Goal: Task Accomplishment & Management: Use online tool/utility

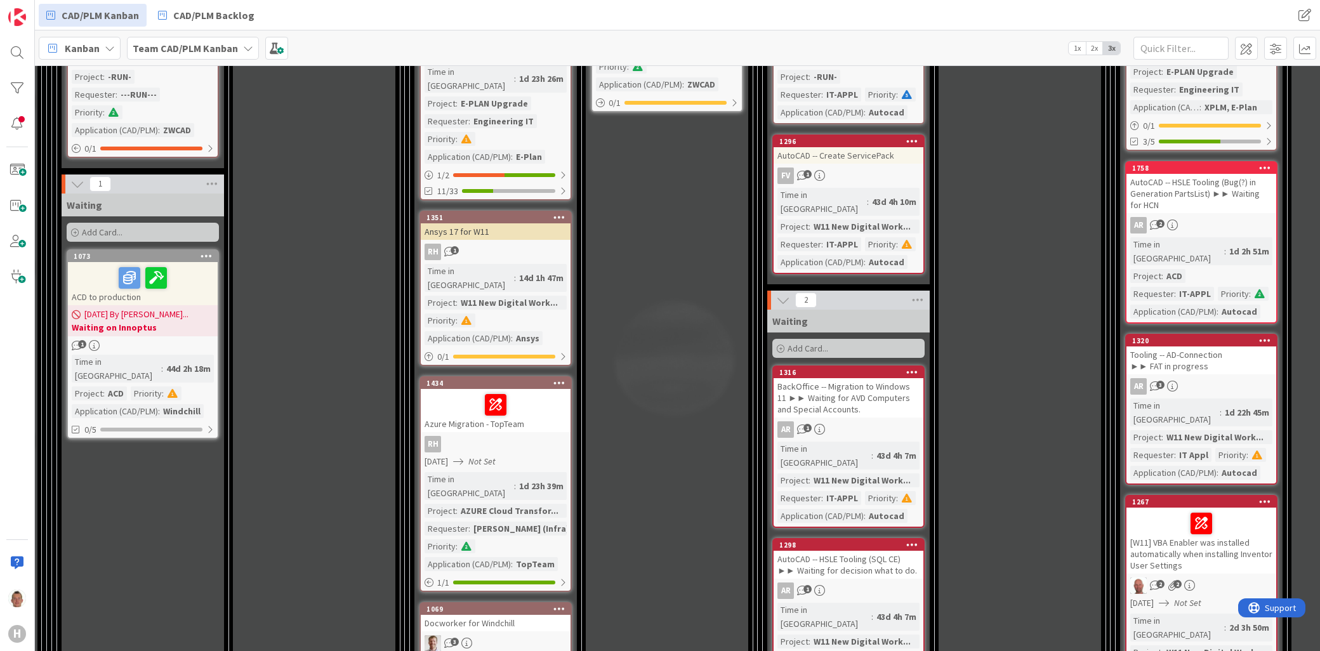
scroll to position [1340, 331]
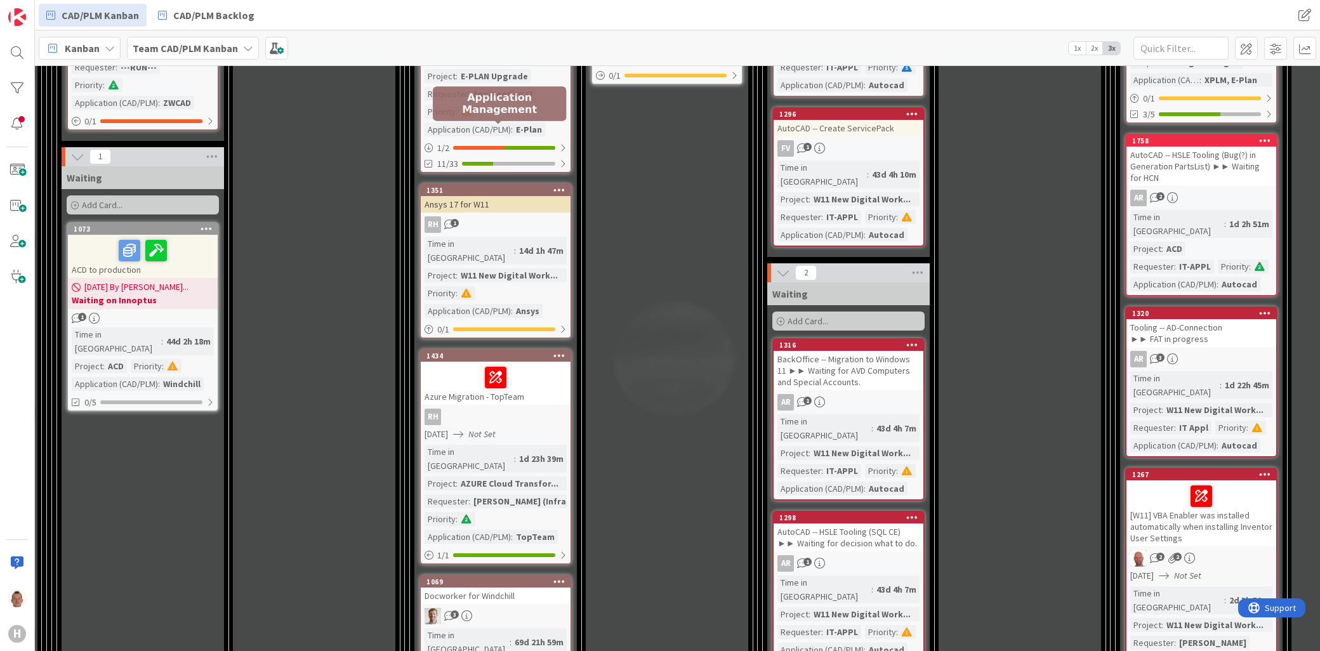
click at [508, 186] on div "1351" at bounding box center [499, 190] width 144 height 9
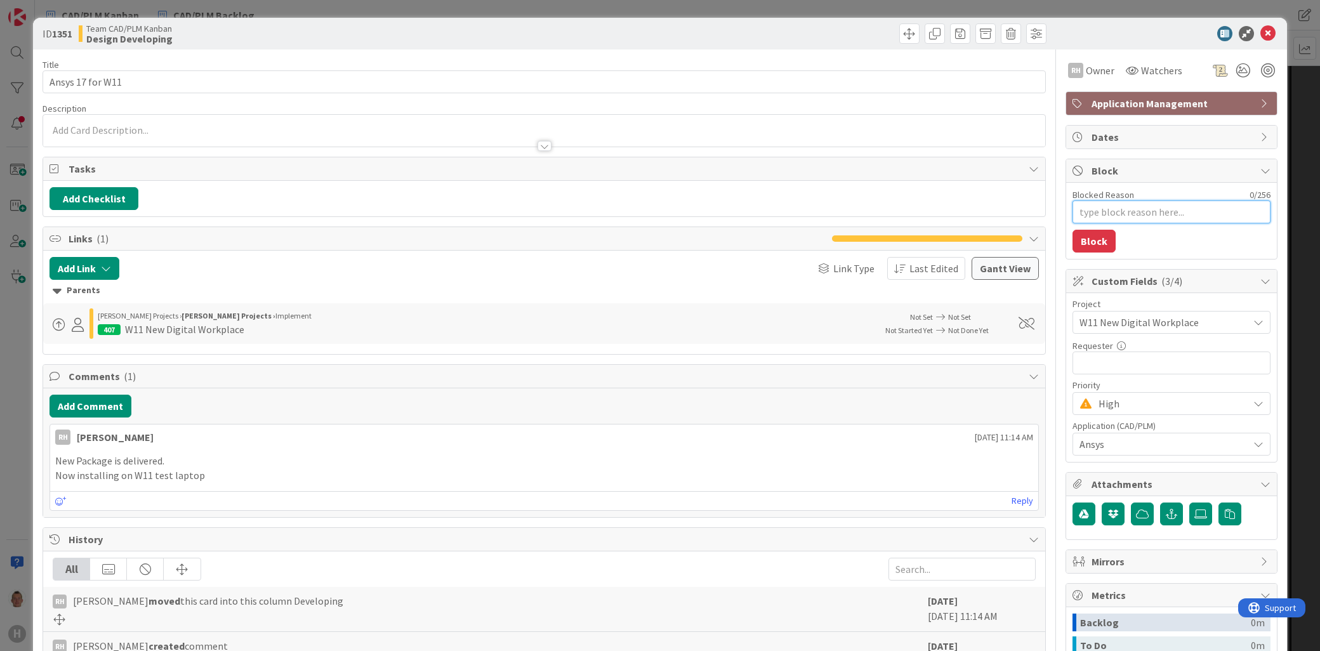
click at [1102, 213] on textarea "Blocked Reason" at bounding box center [1172, 212] width 198 height 23
type textarea "x"
type textarea "W"
type textarea "x"
type textarea "Wa"
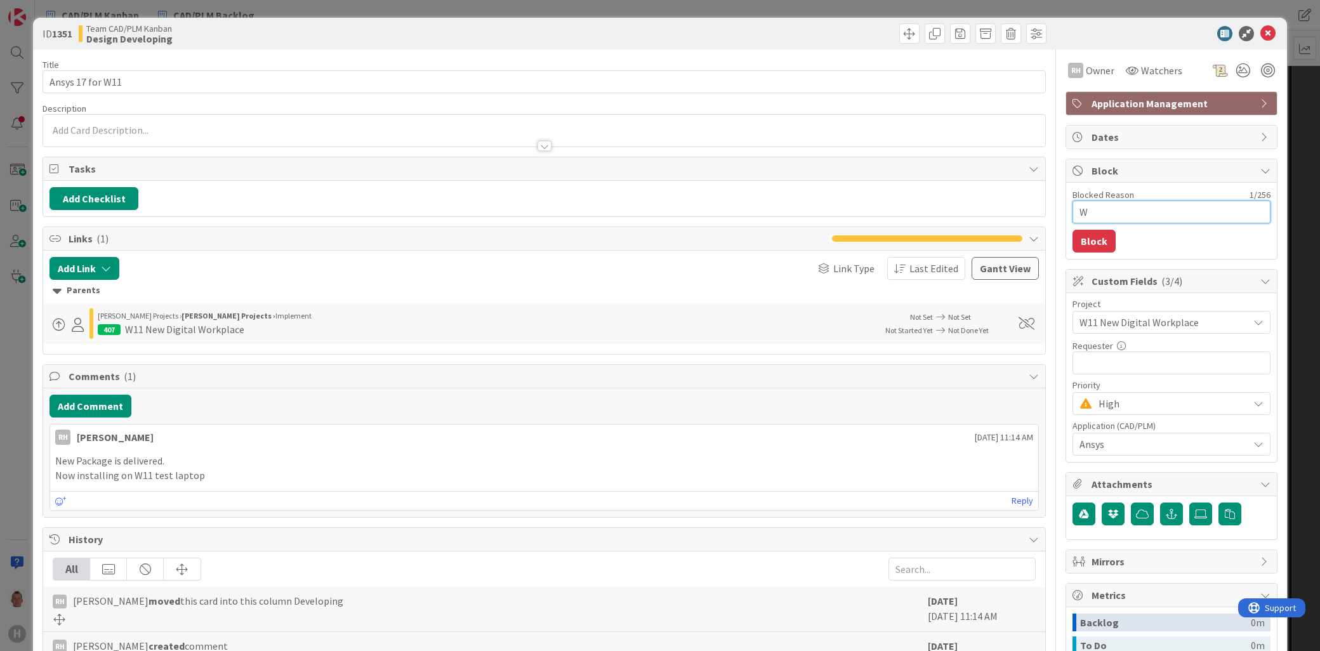
type textarea "x"
type textarea "Wai"
type textarea "x"
type textarea "Wait"
type textarea "x"
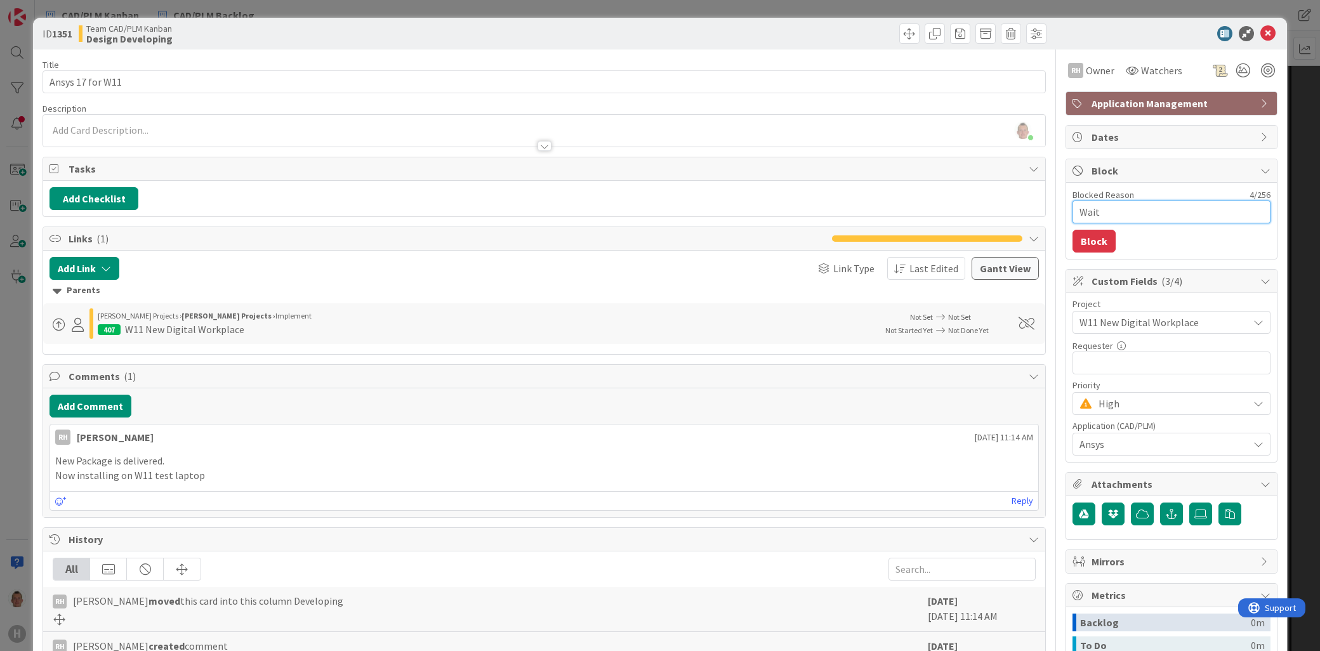
type textarea "Waiti"
type textarea "x"
type textarea "Waitin"
type textarea "x"
type textarea "Waiting"
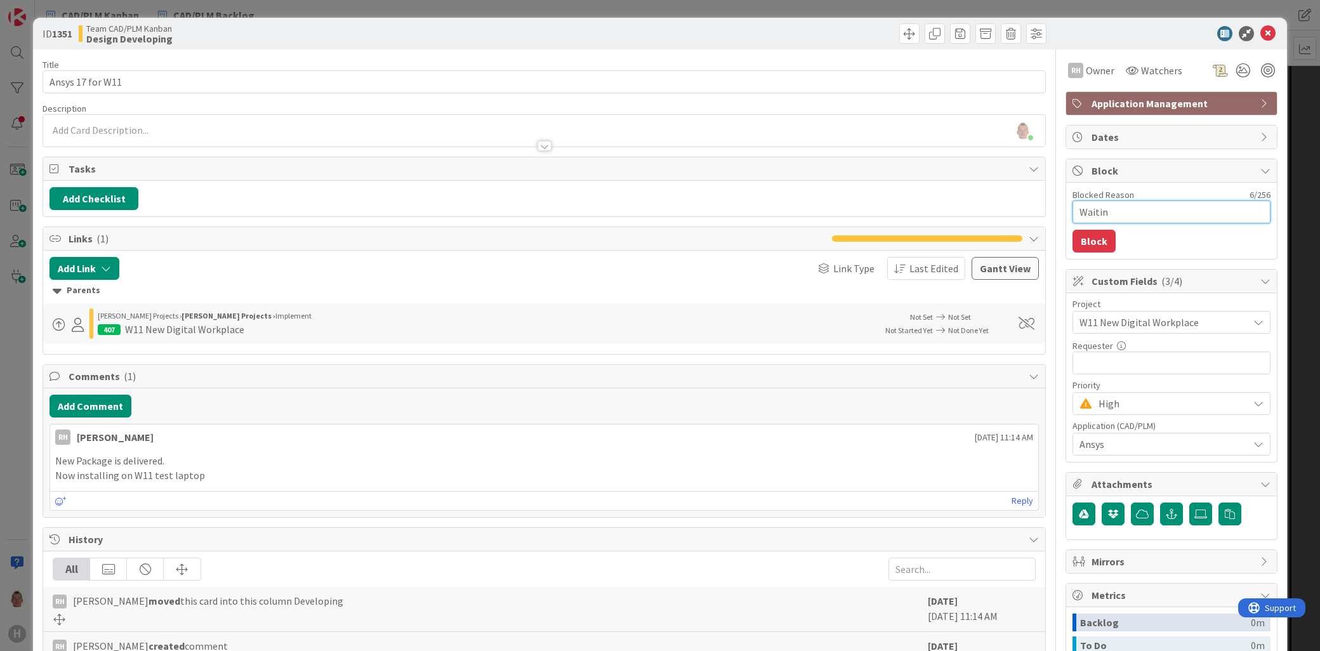
type textarea "x"
type textarea "Waiting"
type textarea "x"
type textarea "Waiting f"
type textarea "x"
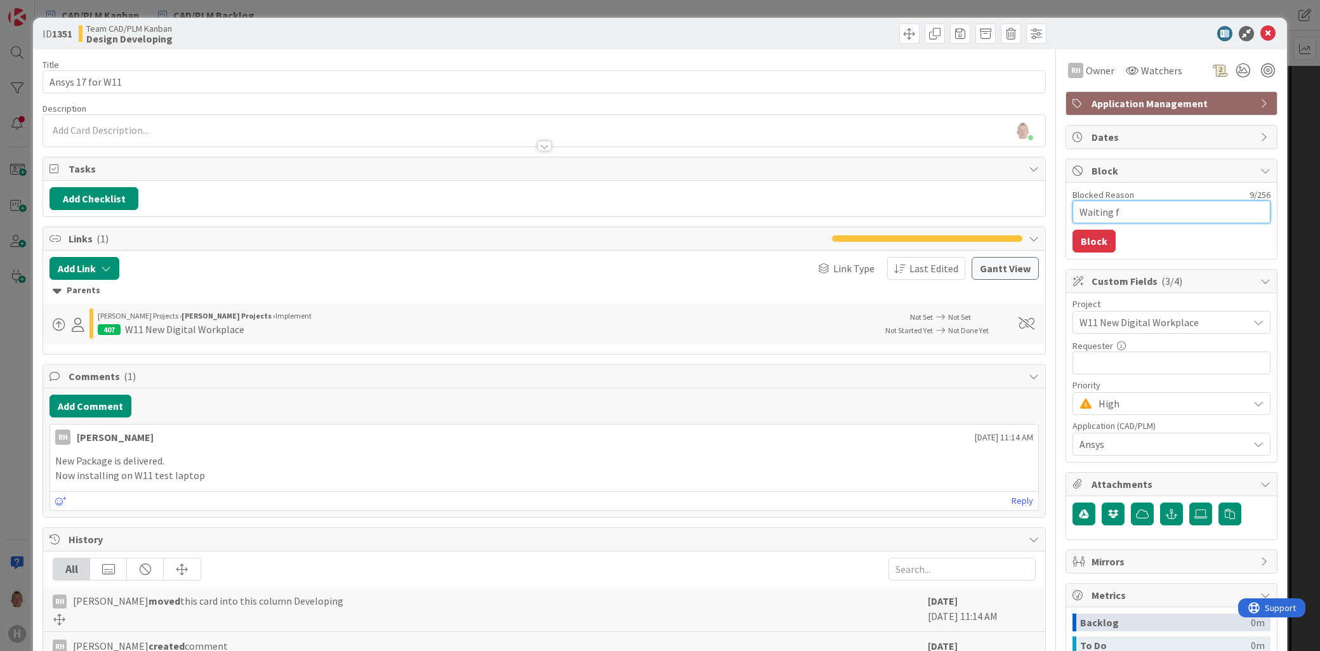
type textarea "Waiting fo"
type textarea "x"
type textarea "Waiting for"
type textarea "x"
type textarea "Waiting for"
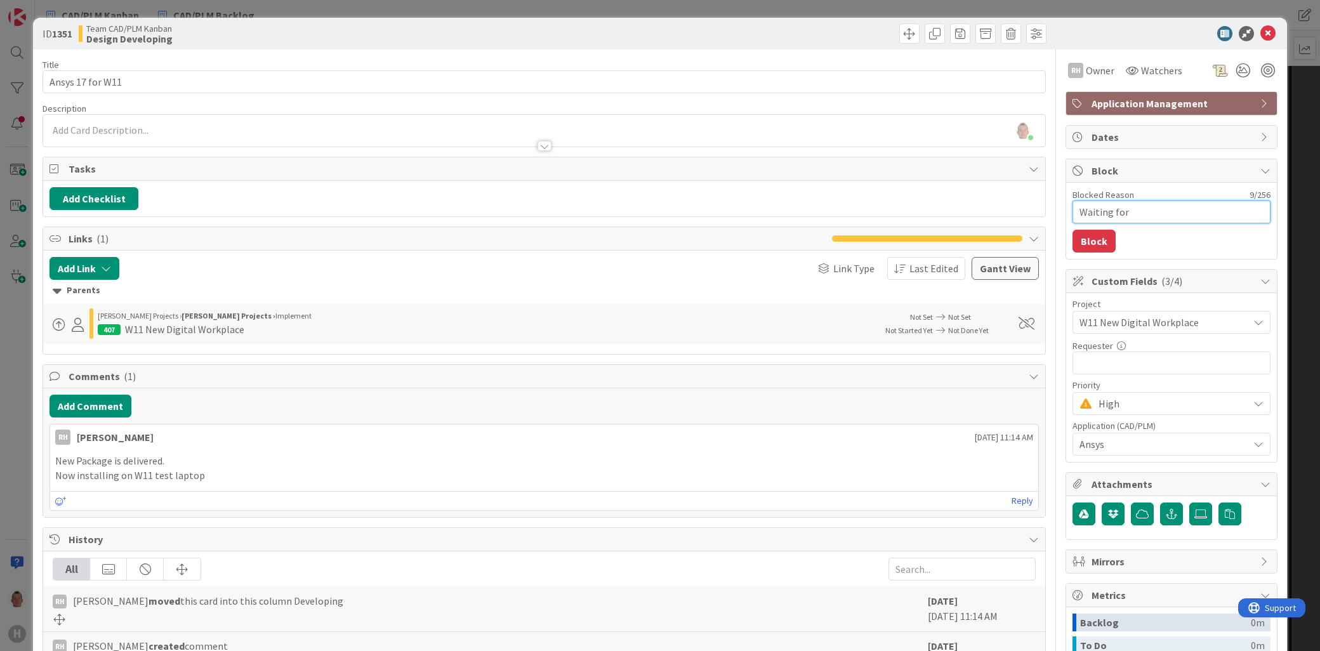
type textarea "x"
type textarea "Waiting for S"
type textarea "x"
type textarea "Waiting for St"
type textarea "x"
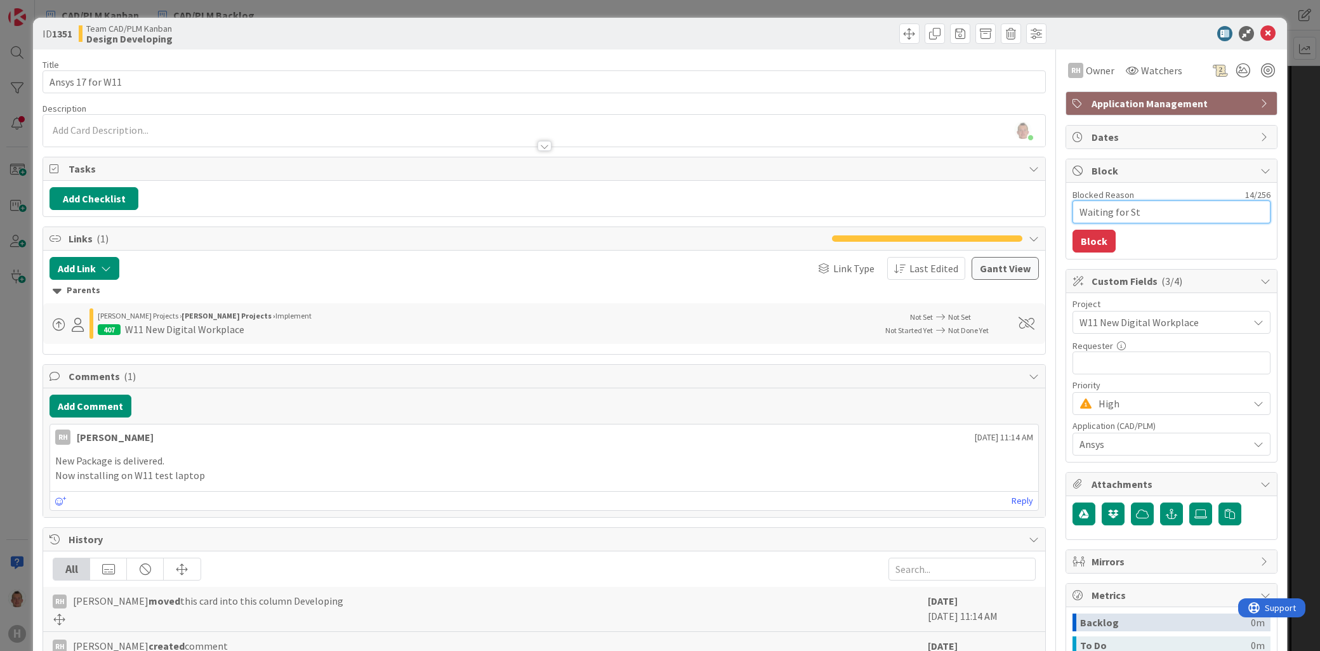
type textarea "Waiting for Str"
type textarea "x"
type textarea "Waiting for Stru"
type textarea "x"
type textarea "Waiting for Struc"
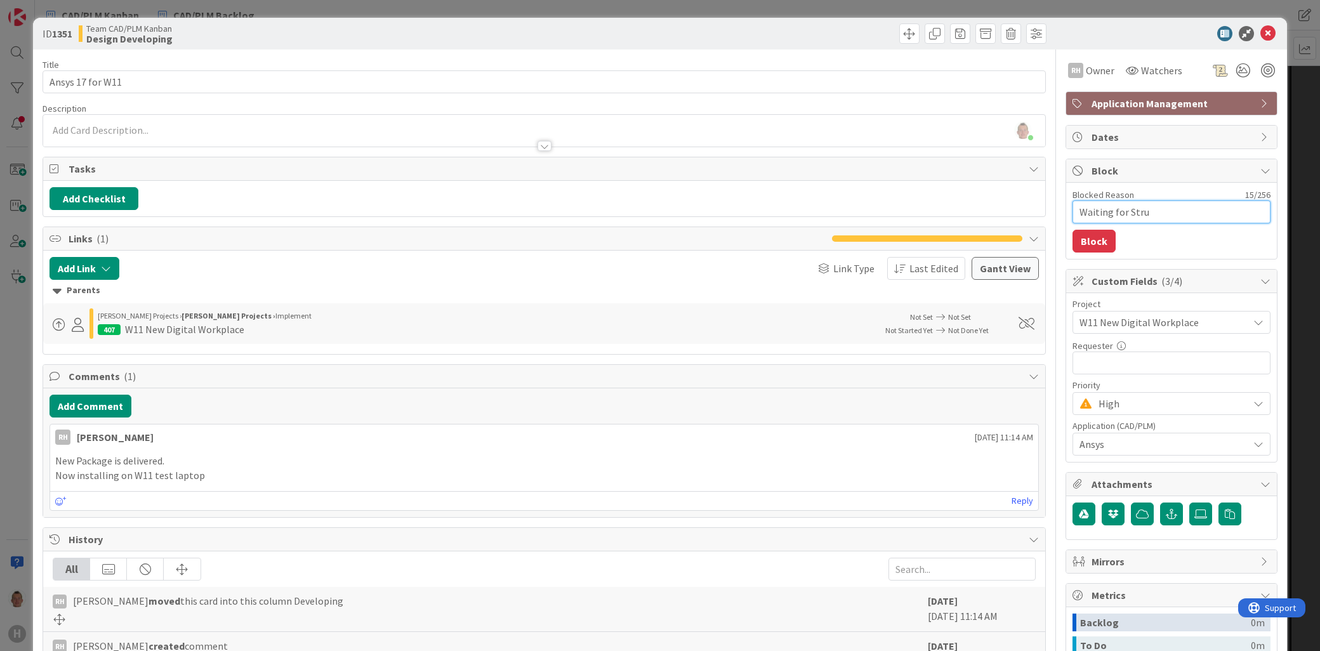
type textarea "x"
type textarea "Waiting for Struc"
type textarea "x"
type textarea "Waiting for Struc t"
type textarea "x"
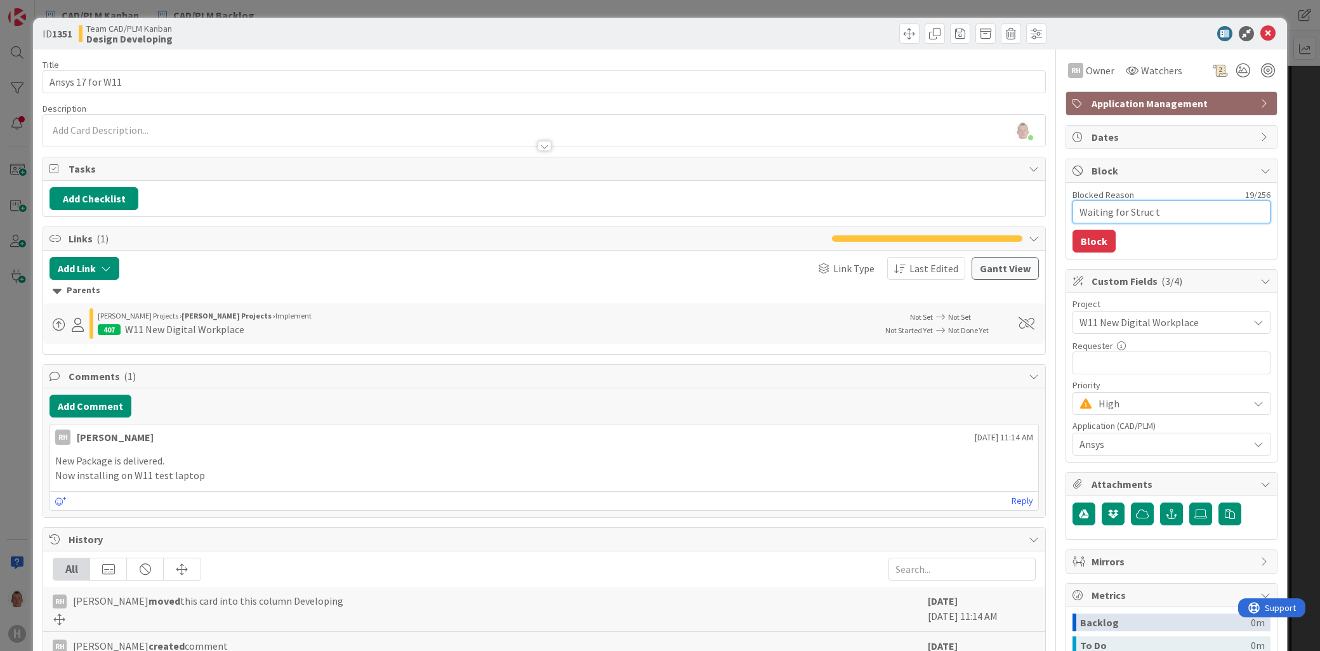
type textarea "Waiting for Struc te"
type textarea "x"
type textarea "Waiting for Struc tea"
type textarea "x"
type textarea "Waiting for Struc team"
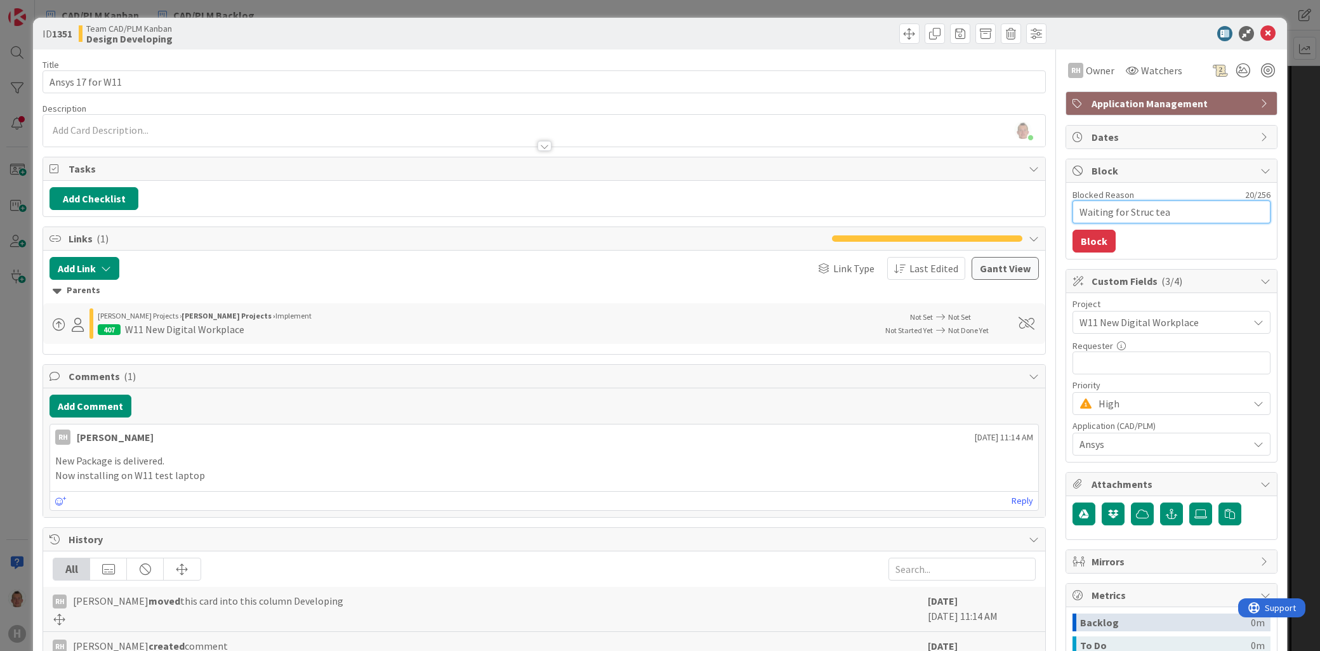
type textarea "x"
type textarea "Waiting for Struc team"
type textarea "x"
type textarea "Waiting for Struc team a"
type textarea "x"
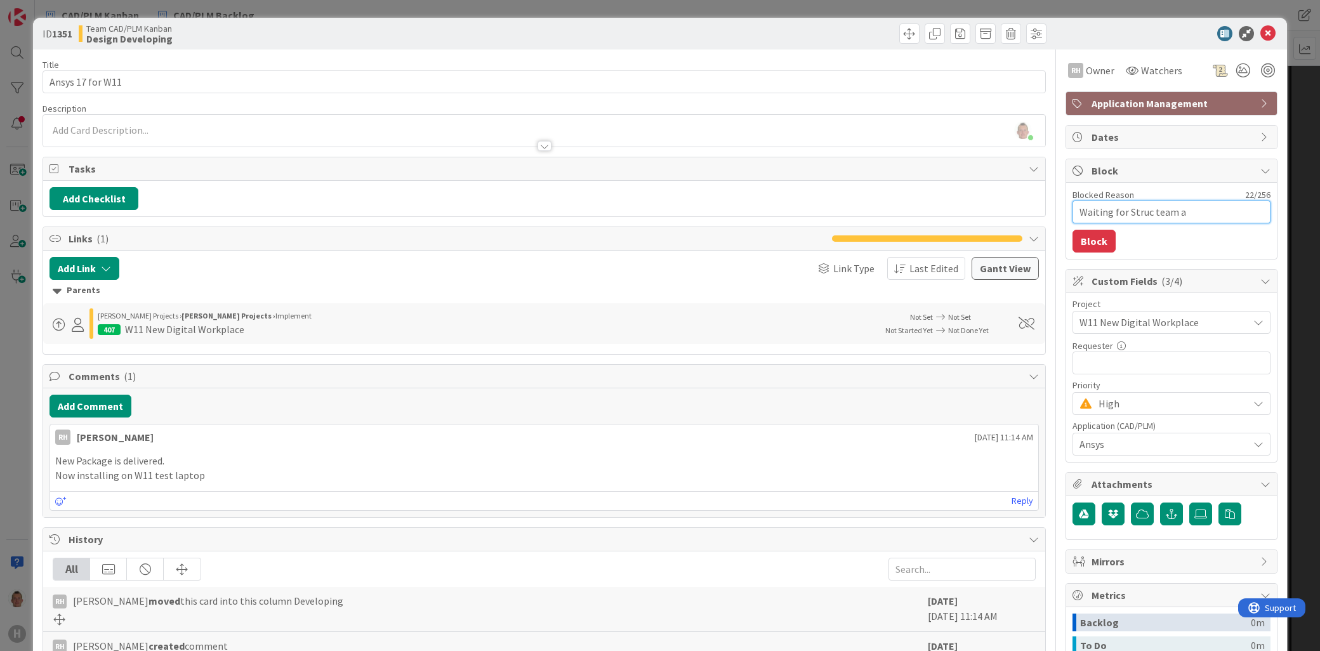
type textarea "Waiting for Struc team an"
type textarea "x"
type textarea "Waiting for Struc team and"
type textarea "x"
type textarea "Waiting for Struc team and"
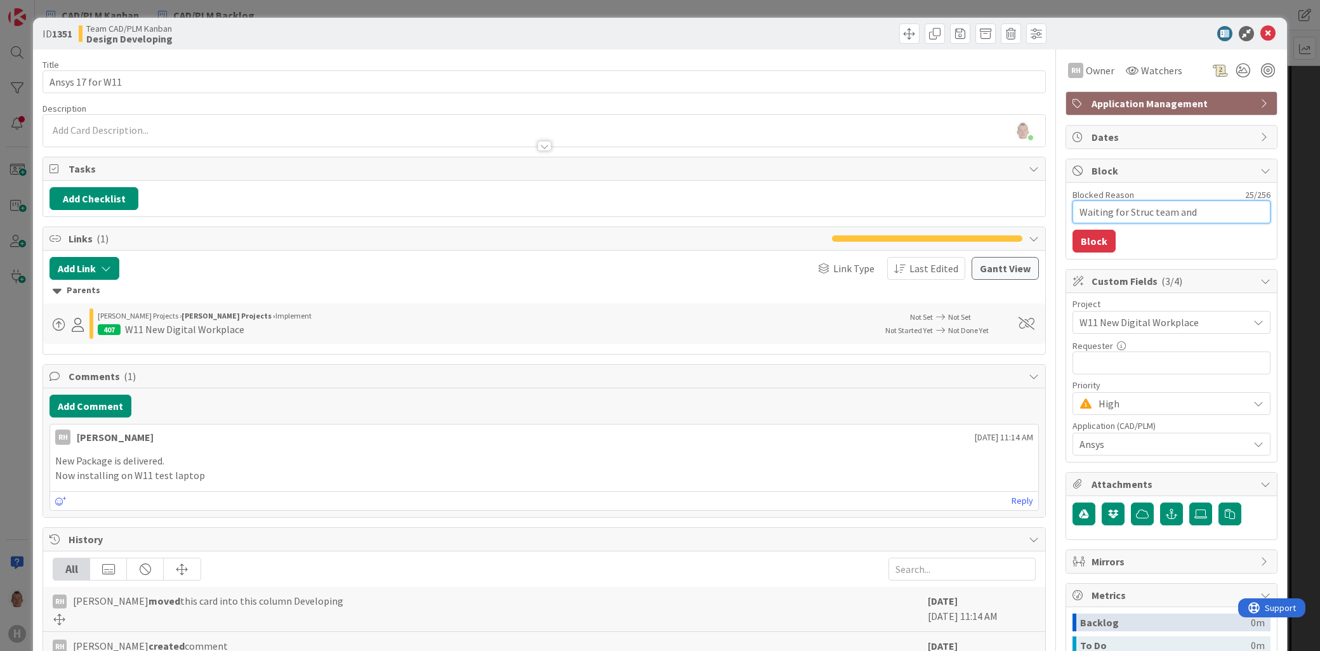
type textarea "x"
type textarea "Waiting for Struc team and S"
type textarea "x"
type textarea "Waiting for Struc team and Sa"
type textarea "x"
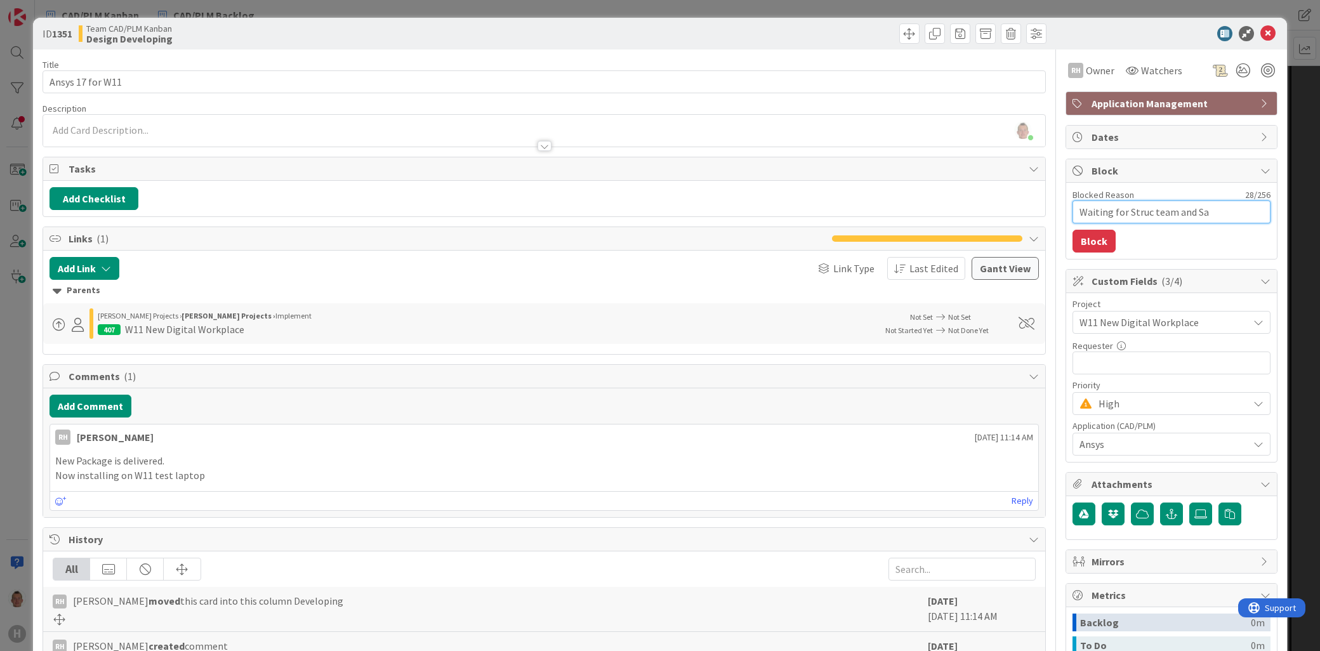
type textarea "Waiting for Struc team and San"
type textarea "x"
type textarea "Waiting for Struc team and Sand"
type textarea "x"
type textarea "Waiting for Struc team and [PERSON_NAME]"
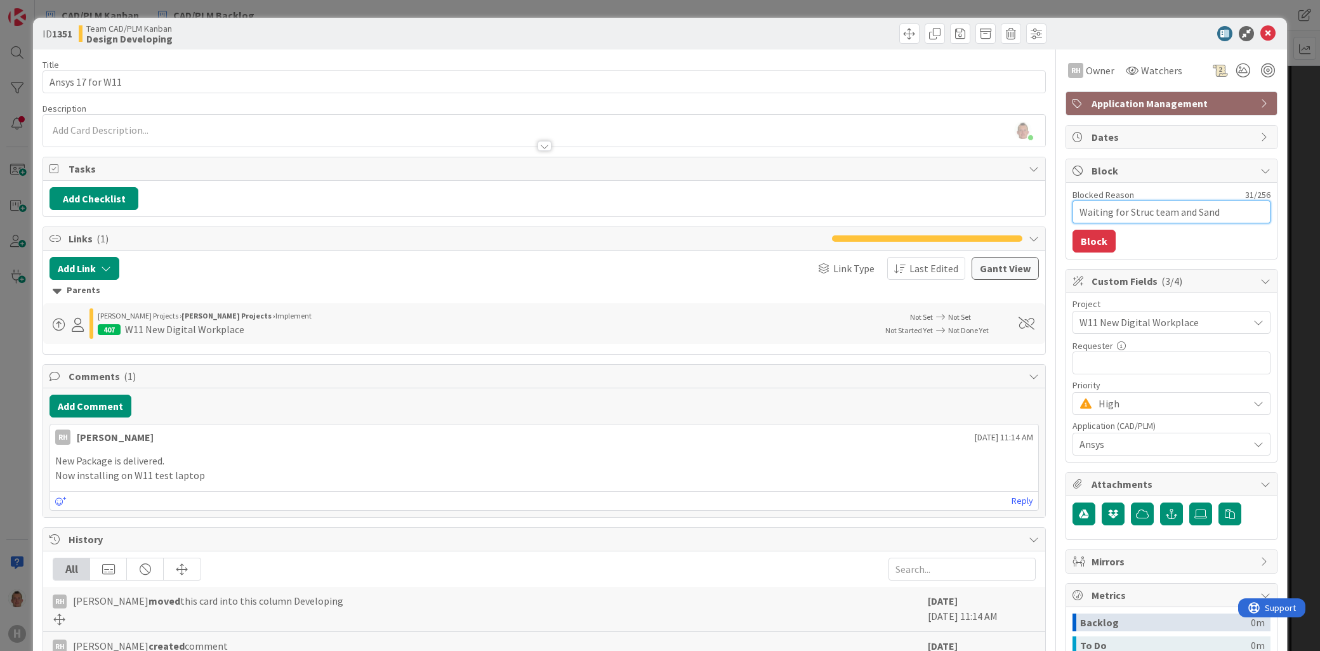
type textarea "x"
type textarea "Waiting for Struc team and Sander"
type textarea "x"
type textarea "Waiting for Struc team and Sander"
type textarea "x"
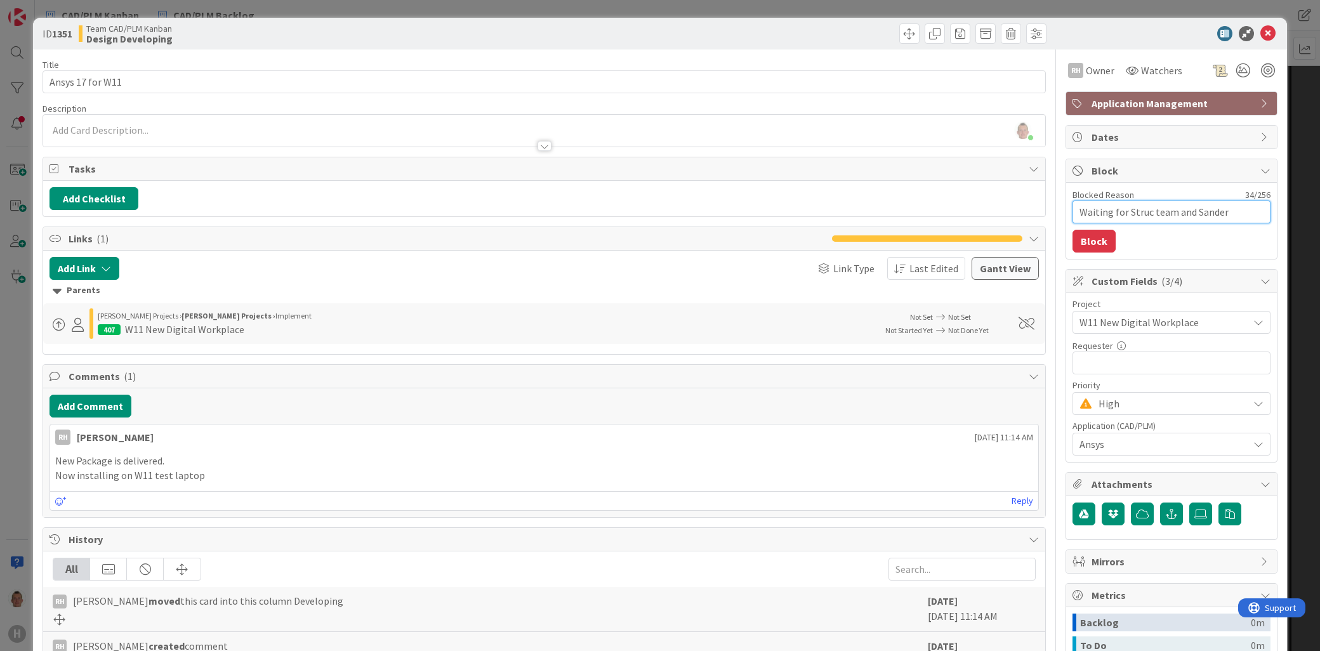
type textarea "Waiting for Struc team and [PERSON_NAME]"
type textarea "x"
type textarea "Waiting for Struc team and [PERSON_NAME]"
type textarea "x"
type textarea "Waiting for Struc team and [PERSON_NAME]"
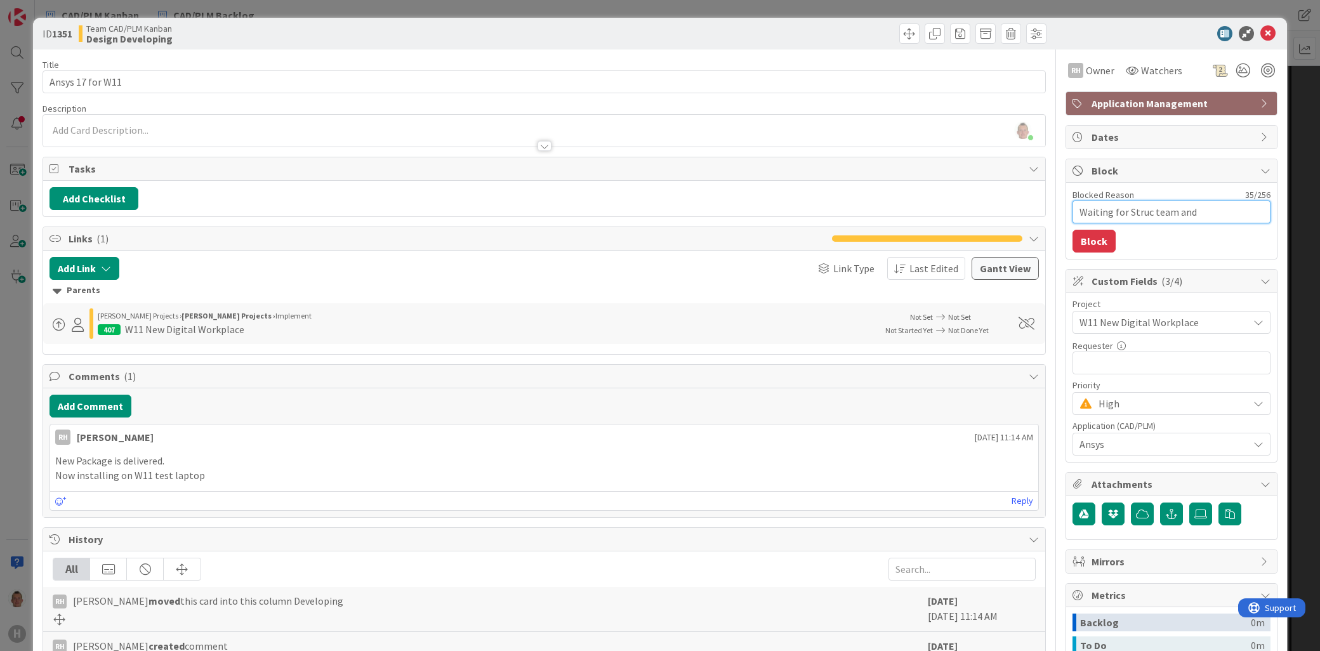
type textarea "x"
type textarea "Waiting for Struc team and [PERSON_NAME]"
type textarea "x"
type textarea "Waiting for Struc team and [PERSON_NAME]"
type textarea "x"
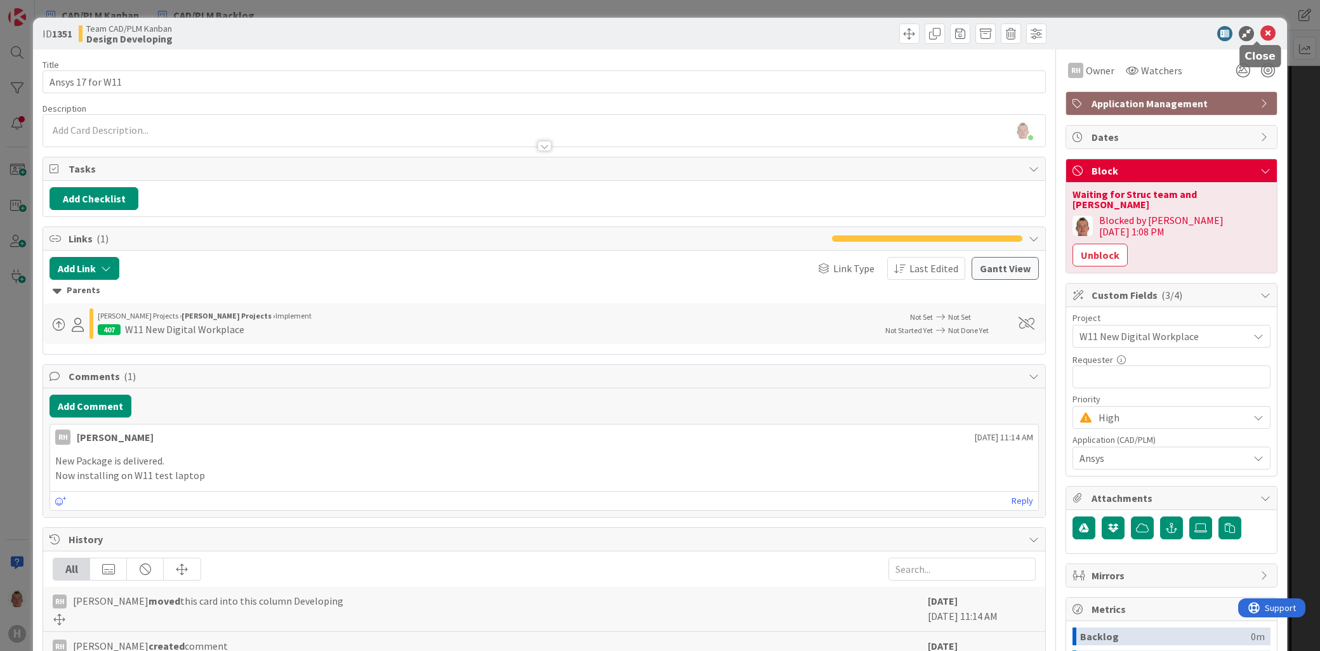
click at [1264, 30] on icon at bounding box center [1268, 33] width 15 height 15
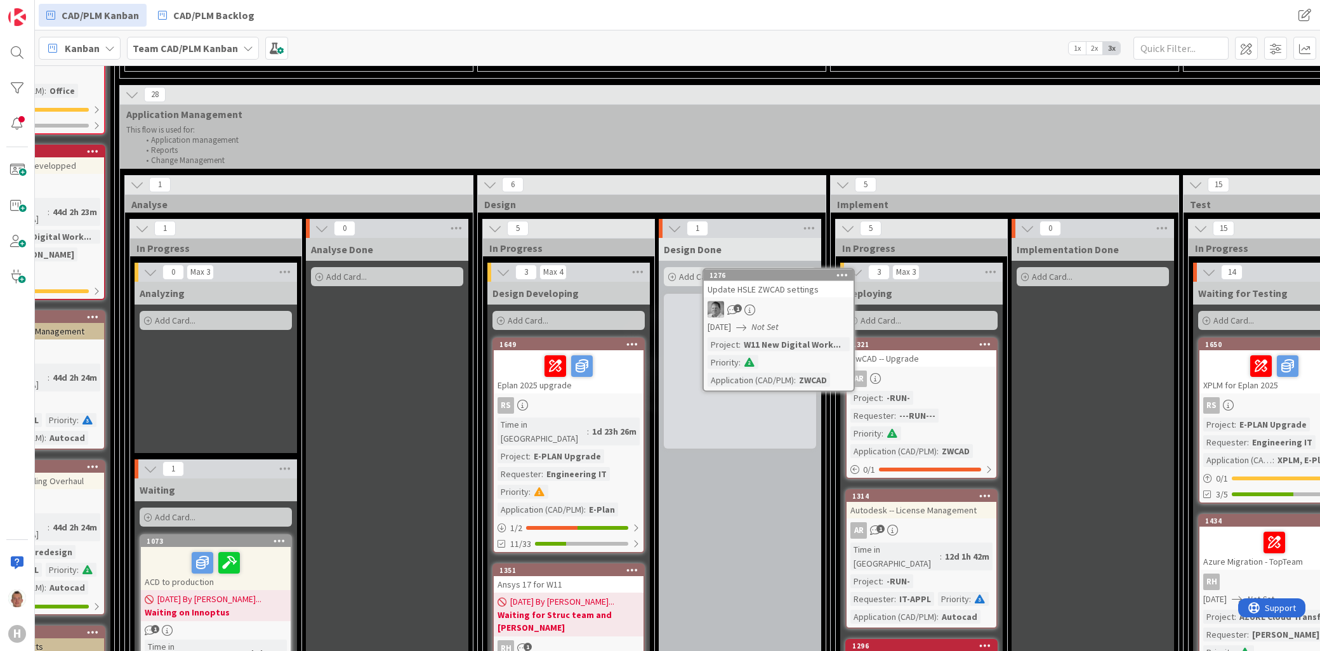
scroll to position [934, 258]
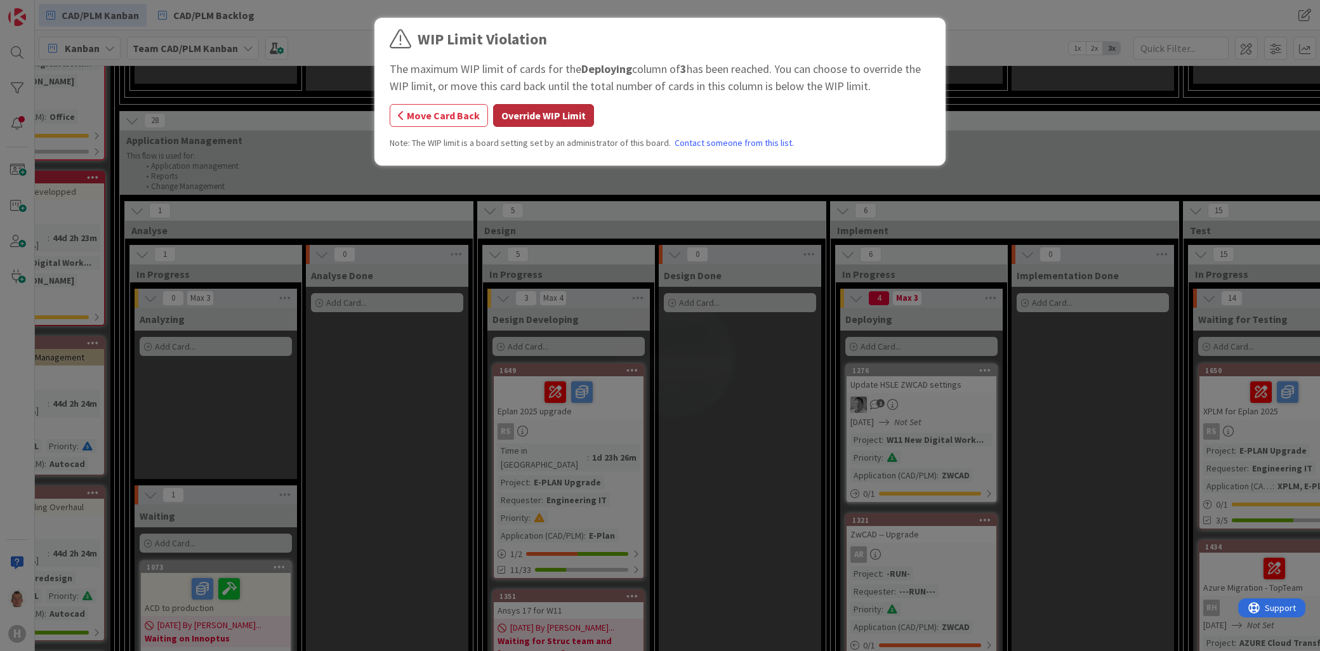
click at [559, 115] on button "Override WIP Limit" at bounding box center [543, 115] width 101 height 23
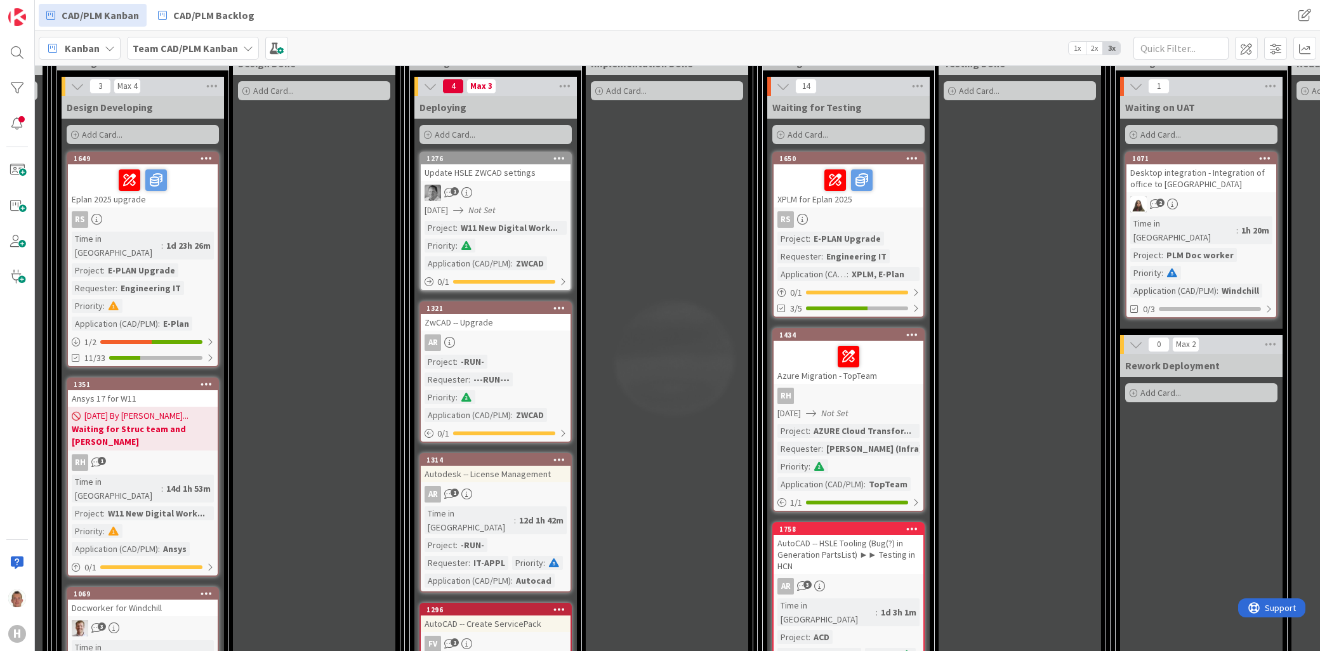
scroll to position [1145, 684]
click at [500, 281] on div at bounding box center [504, 283] width 102 height 4
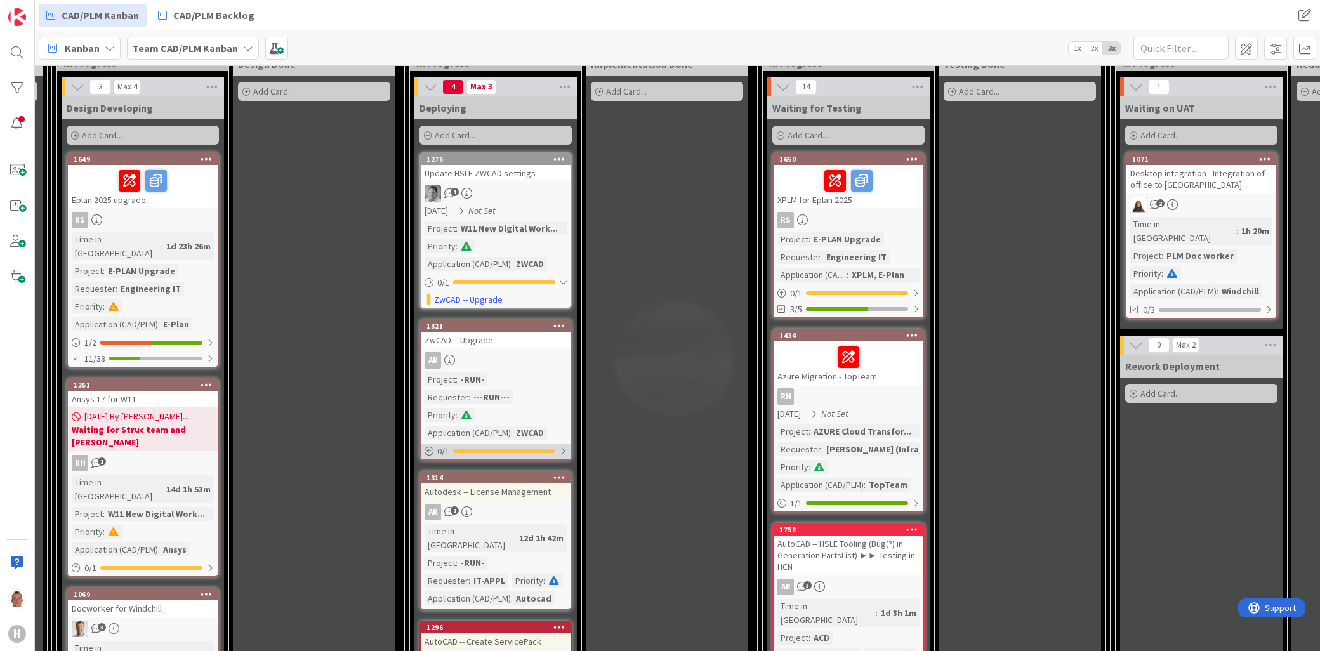
click at [513, 449] on div at bounding box center [504, 451] width 102 height 4
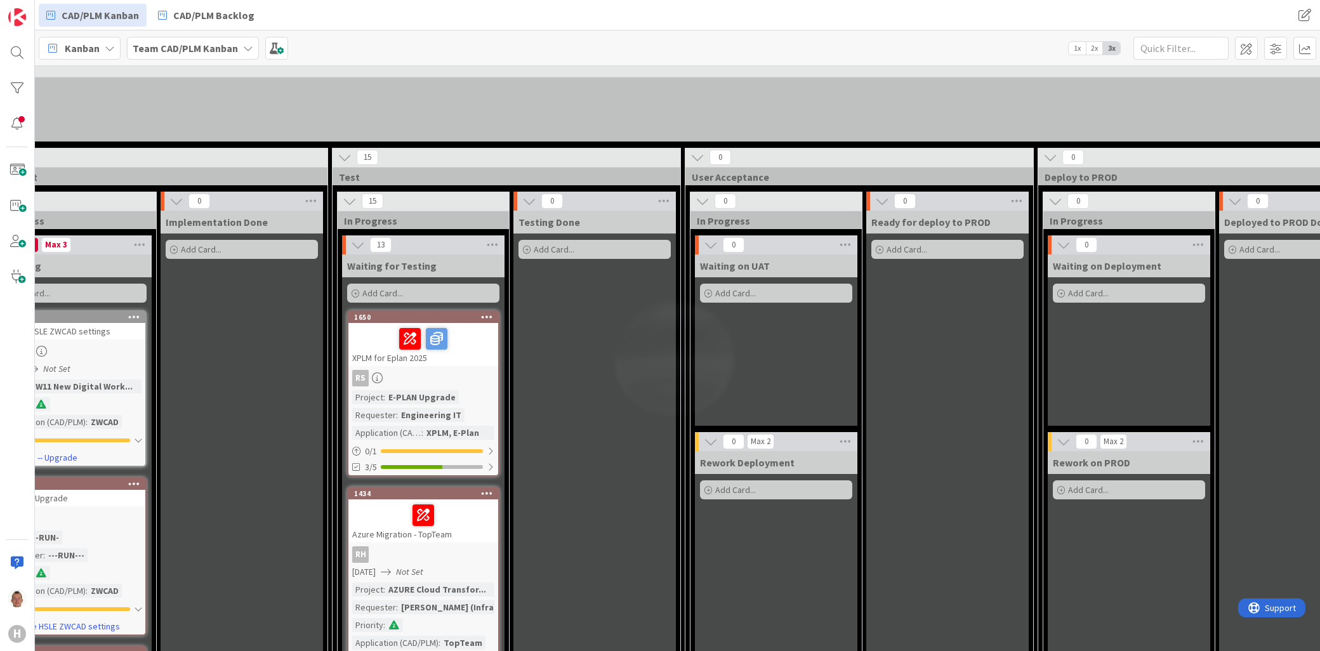
scroll to position [564, 1109]
